Goal: Transaction & Acquisition: Obtain resource

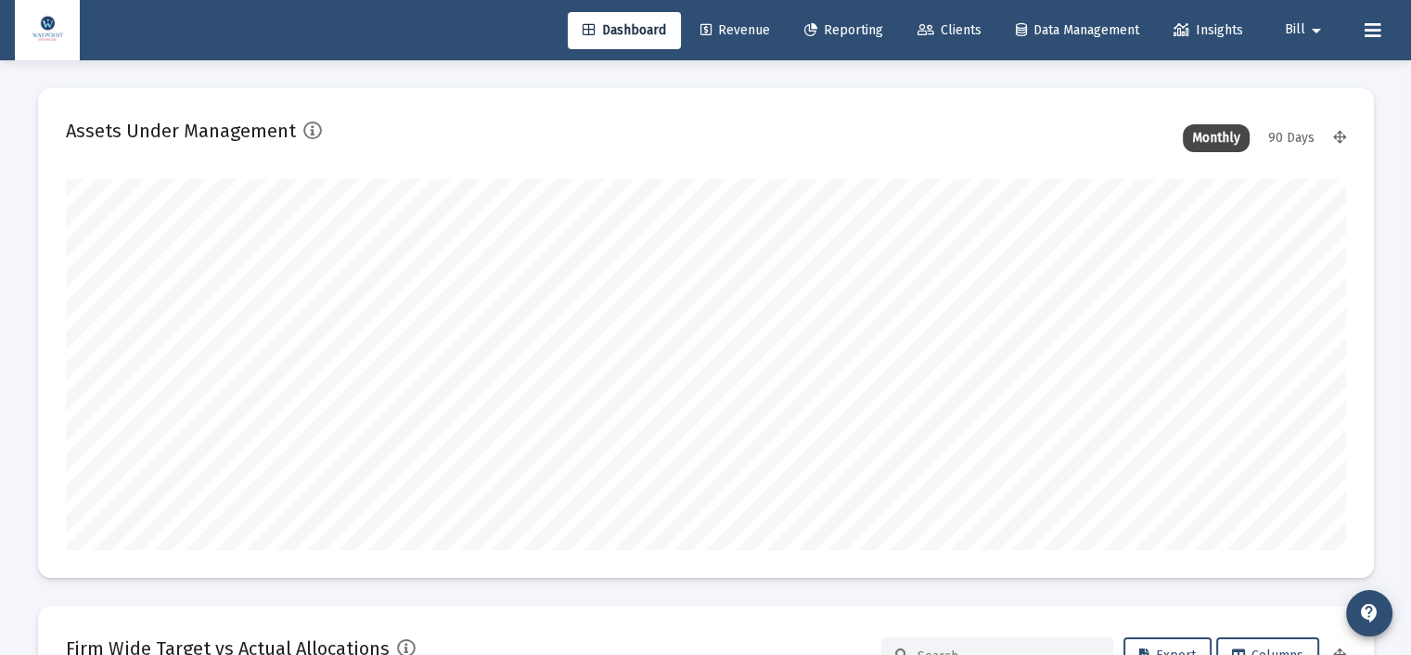
scroll to position [371, 1280]
type input "[DATE]"
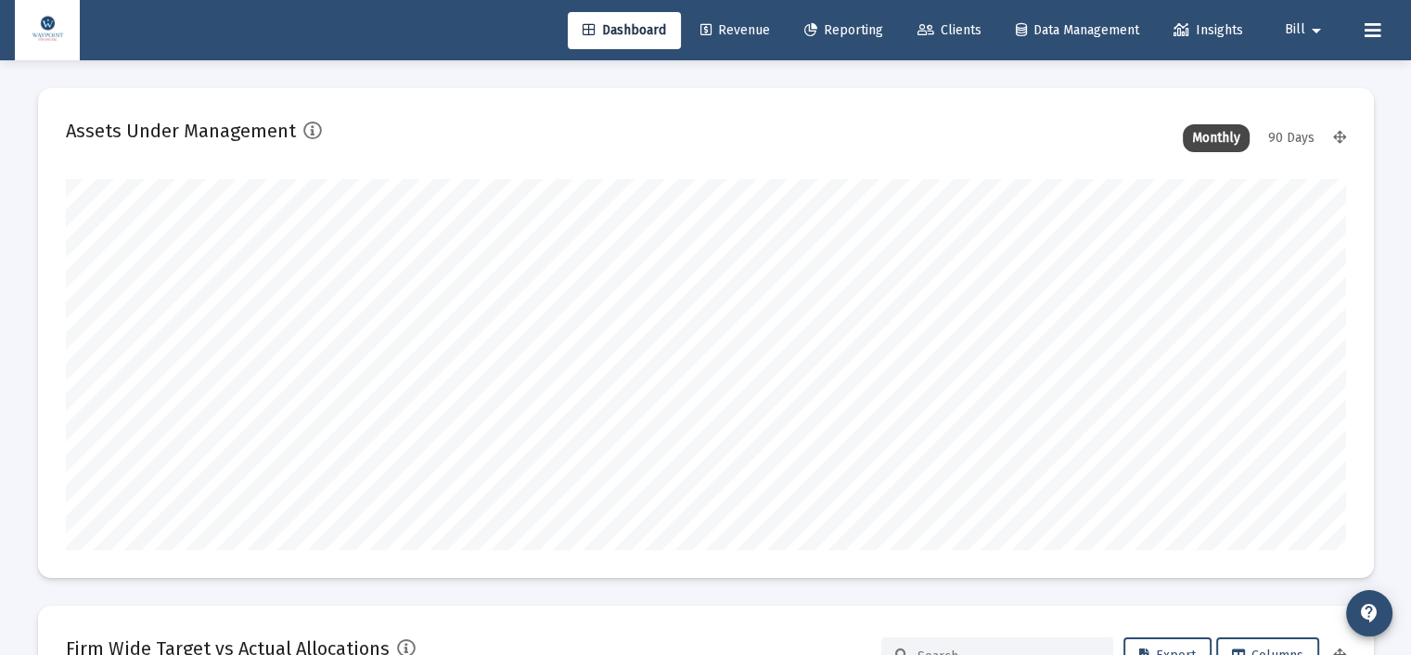
click at [856, 19] on link "Reporting" at bounding box center [844, 30] width 109 height 37
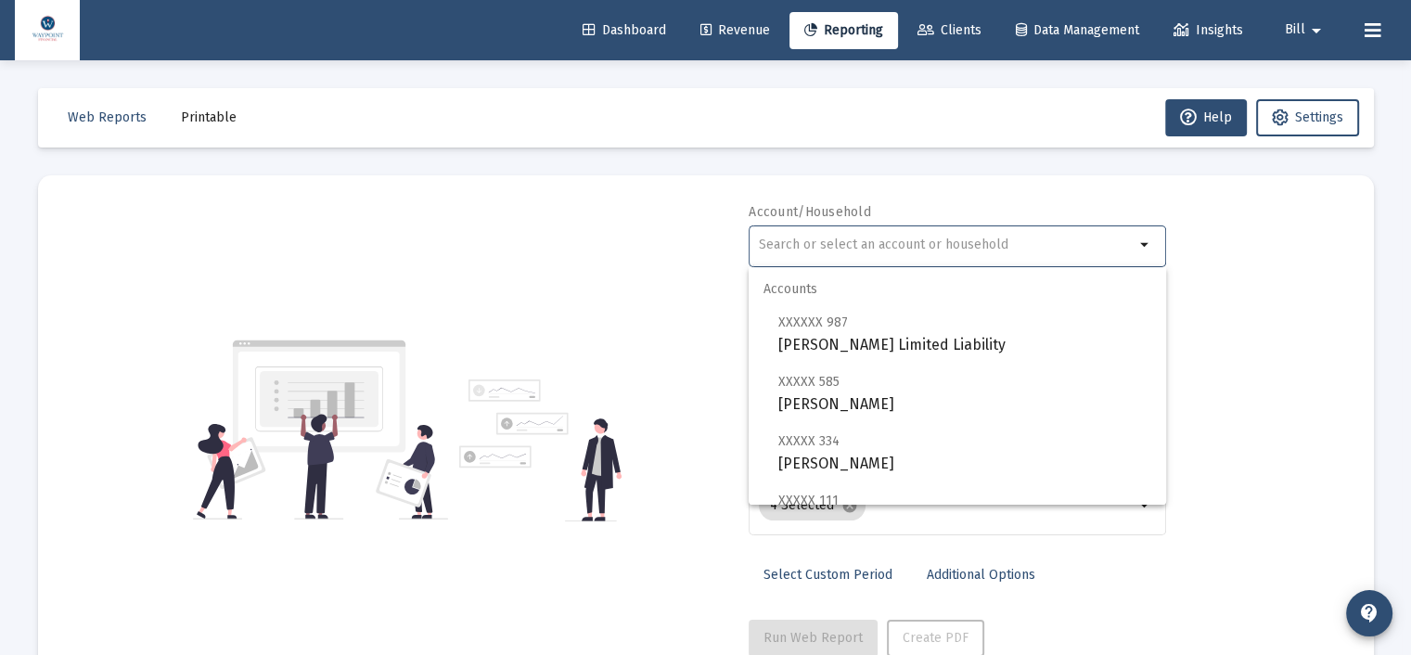
click at [876, 247] on input "text" at bounding box center [947, 245] width 376 height 15
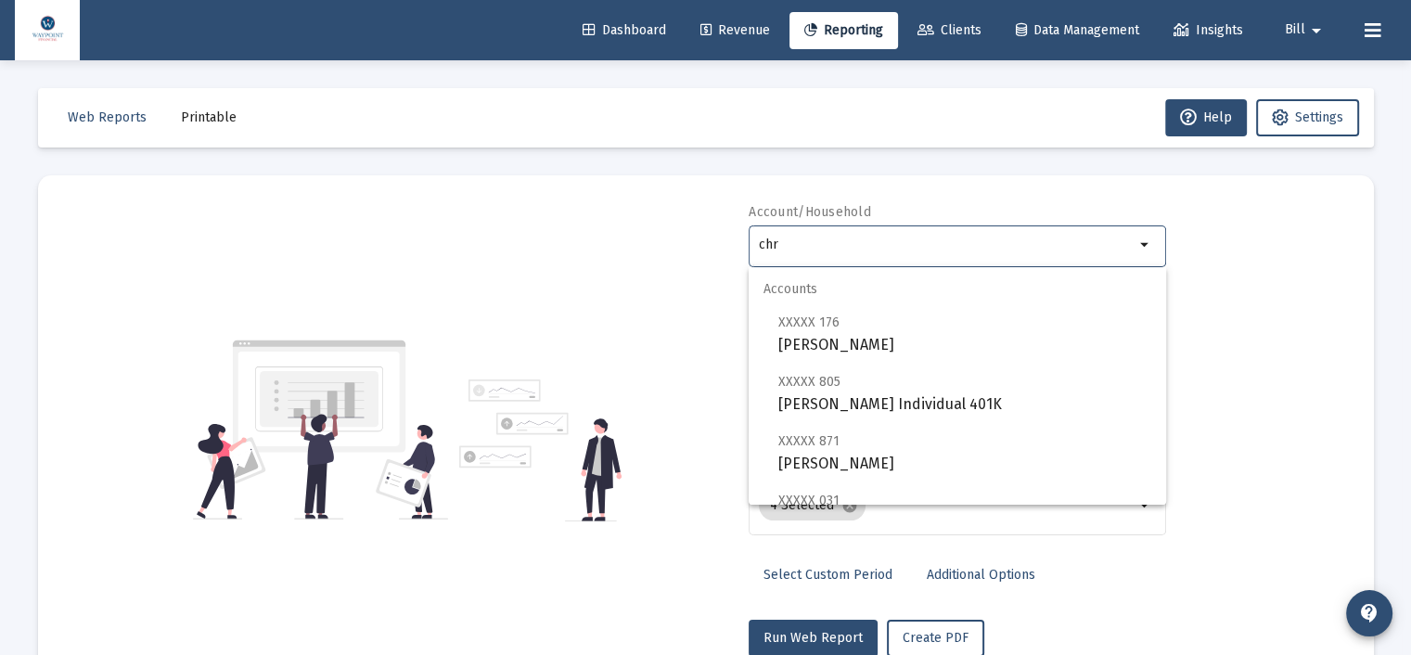
scroll to position [564, 0]
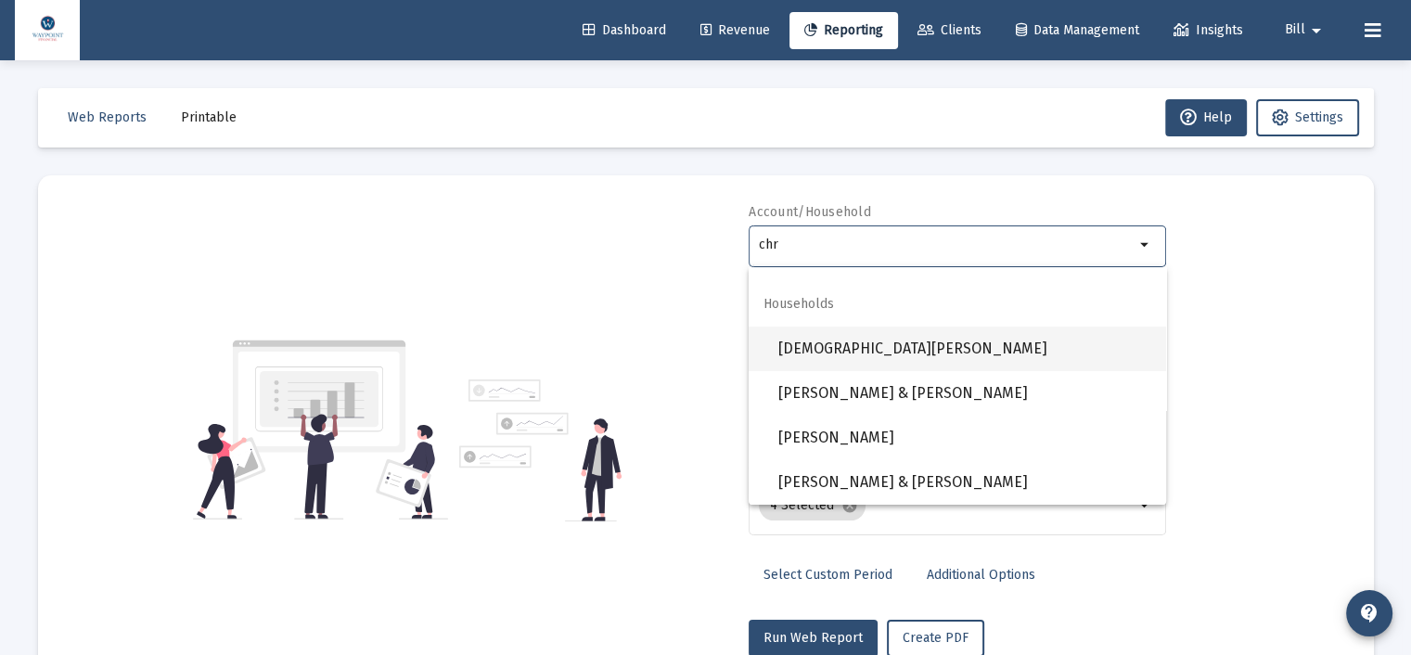
click at [914, 363] on span "[DEMOGRAPHIC_DATA][PERSON_NAME]" at bounding box center [964, 349] width 373 height 45
type input "[DEMOGRAPHIC_DATA][PERSON_NAME]"
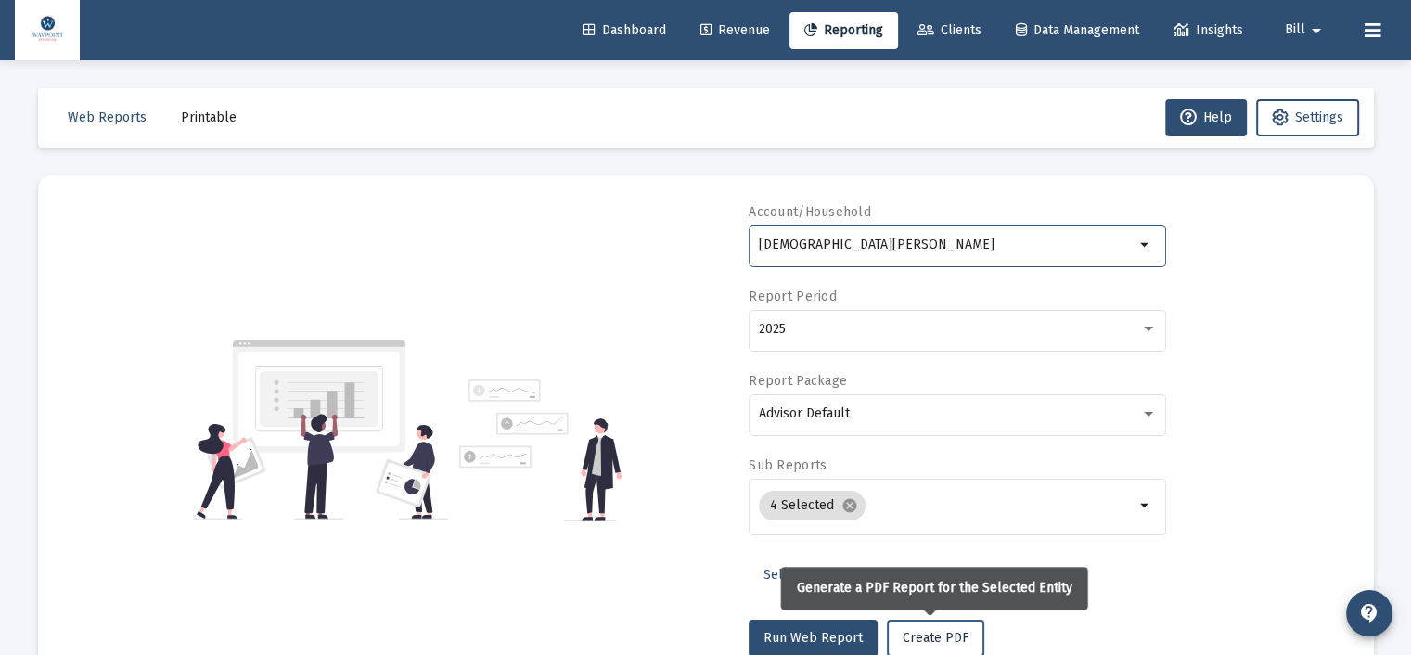
click at [930, 634] on span "Create PDF" at bounding box center [936, 638] width 66 height 16
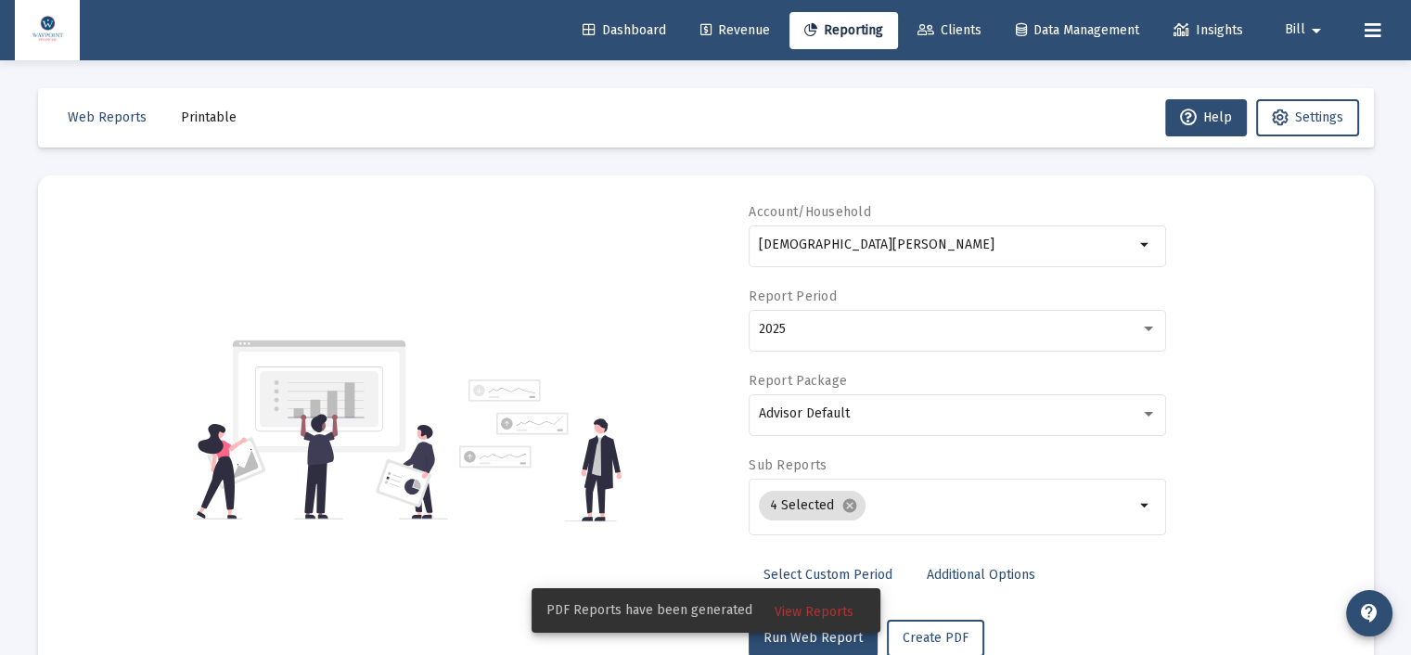
click at [204, 115] on span "Printable" at bounding box center [209, 117] width 56 height 16
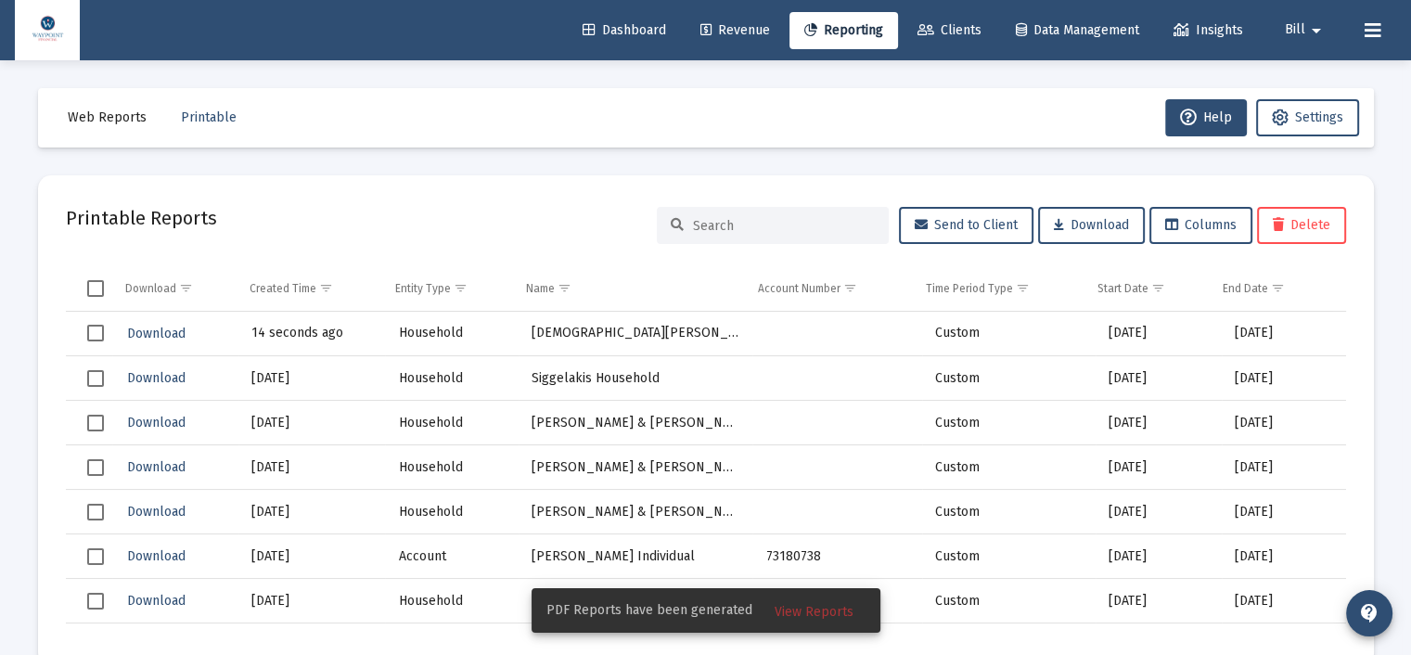
click at [827, 607] on span "View Reports" at bounding box center [814, 612] width 79 height 16
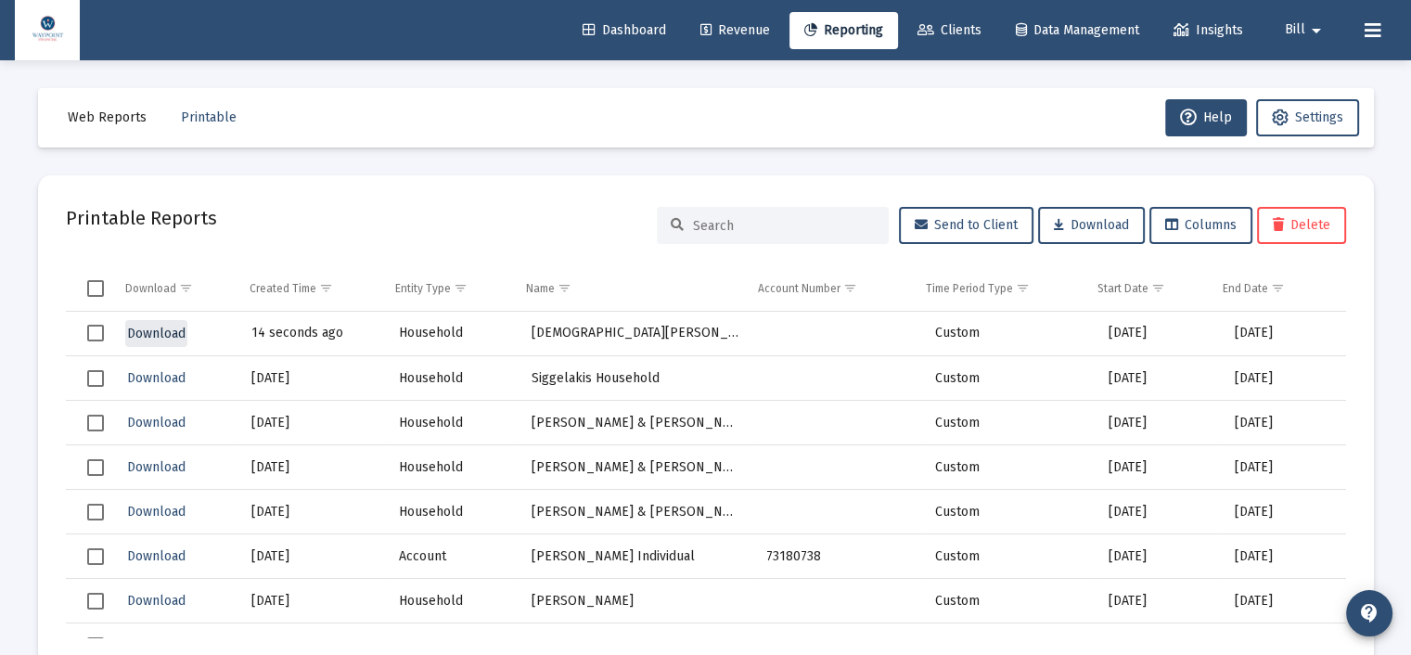
click at [158, 332] on span "Download" at bounding box center [156, 334] width 58 height 16
